Goal: Information Seeking & Learning: Learn about a topic

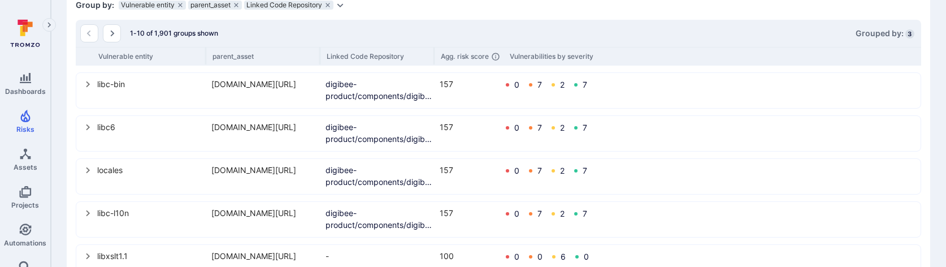
scroll to position [320, 0]
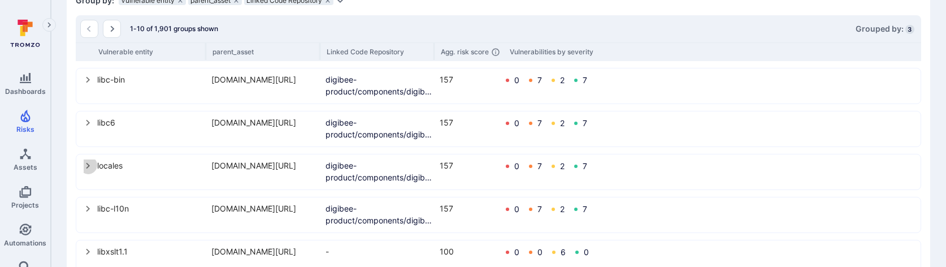
click at [88, 162] on icon "select group" at bounding box center [88, 165] width 9 height 9
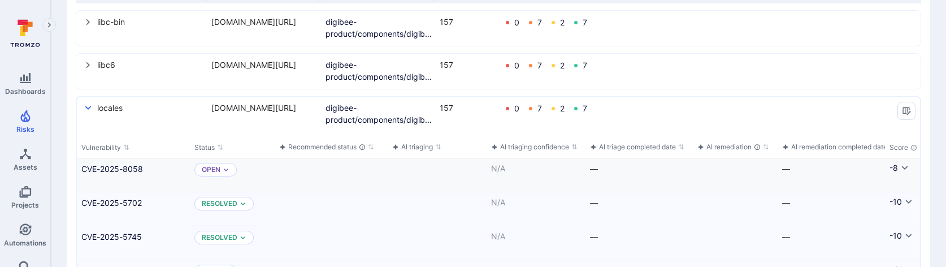
scroll to position [379, 0]
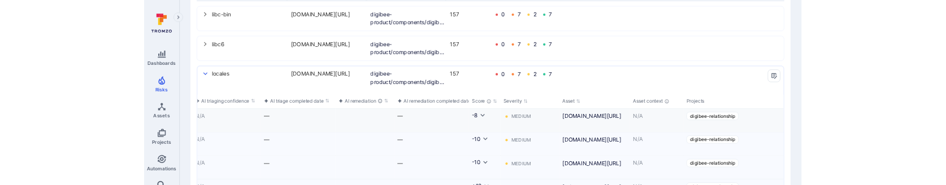
scroll to position [0, 479]
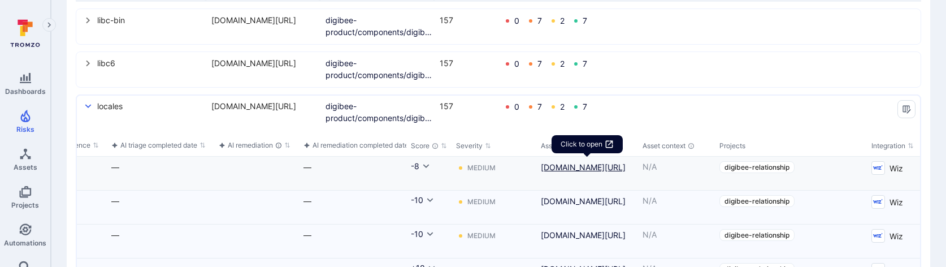
click at [575, 173] on link "us-central1-docker.pkg.dev/digibee-binaries/containers/images/relationship@sha2…" at bounding box center [587, 167] width 93 height 12
click at [230, 172] on div "Cell for aiCtx.remediationStatus" at bounding box center [256, 173] width 85 height 33
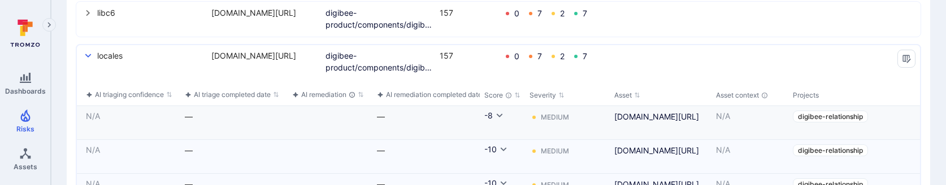
scroll to position [0, 498]
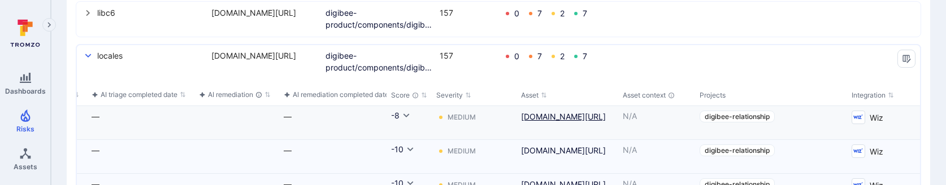
click at [526, 121] on link "us-central1-docker.pkg.dev/digibee-binaries/containers/images/relationship@sha2…" at bounding box center [567, 117] width 93 height 12
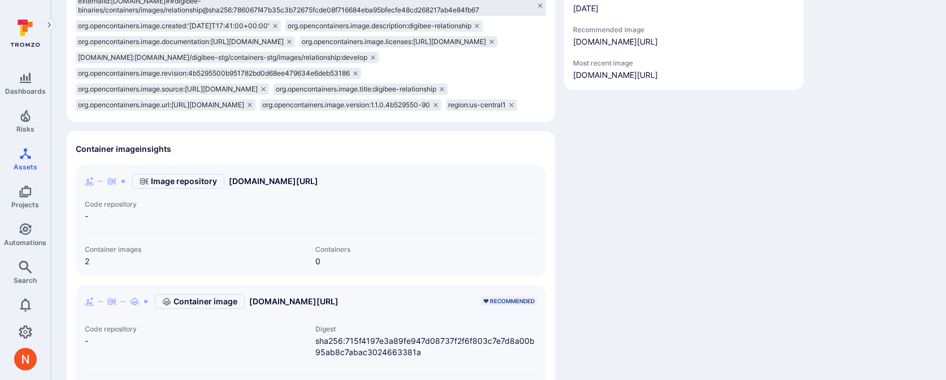
scroll to position [333, 0]
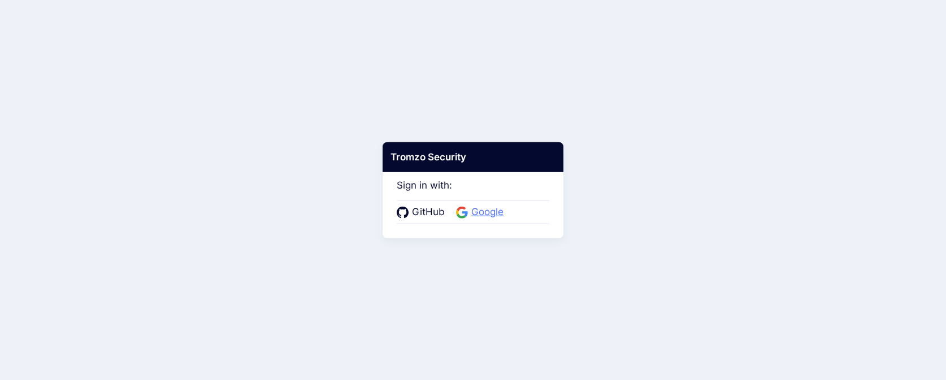
click at [466, 209] on icon at bounding box center [462, 212] width 12 height 12
